Goal: Entertainment & Leisure: Browse casually

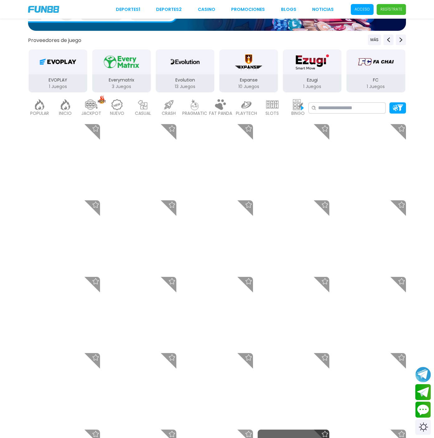
scroll to position [162, 0]
